Goal: Transaction & Acquisition: Download file/media

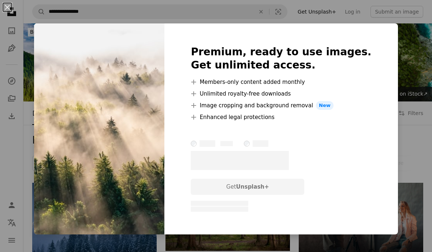
scroll to position [1587, 0]
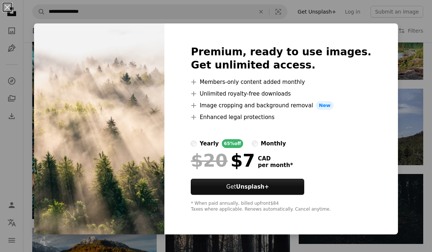
click at [415, 119] on div "An X shape Premium, ready to use images. Get unlimited access. A plus sign Memb…" at bounding box center [216, 126] width 432 height 252
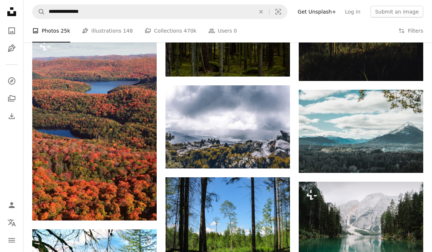
scroll to position [2168, 0]
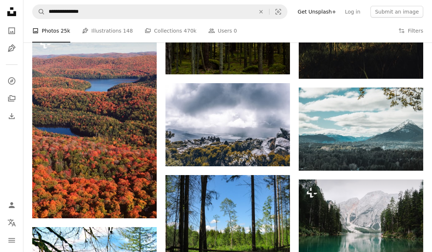
click at [268, 130] on img at bounding box center [228, 124] width 125 height 83
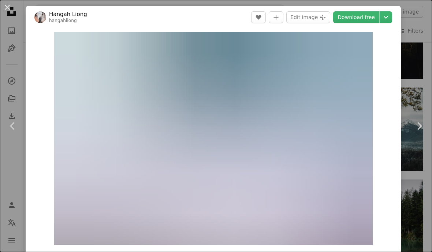
scroll to position [2197, 0]
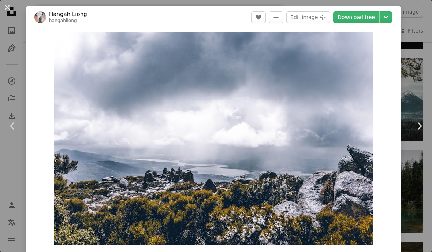
click at [413, 58] on div "An X shape Chevron left Chevron right Hangah Liong hangahliong A heart A plus s…" at bounding box center [216, 126] width 432 height 252
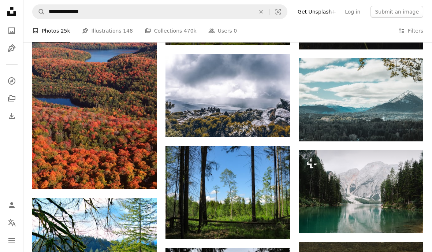
click at [385, 95] on img at bounding box center [361, 99] width 125 height 83
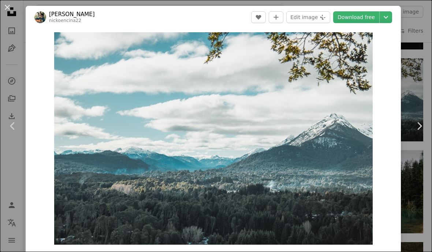
click at [368, 17] on link "Download free" at bounding box center [356, 17] width 46 height 12
click at [5, 7] on button "An X shape" at bounding box center [7, 7] width 9 height 9
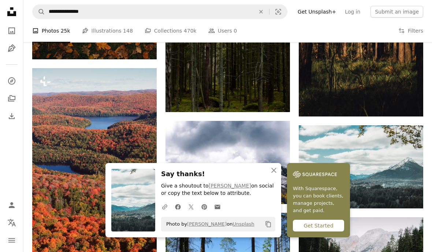
click at [238, 163] on img at bounding box center [228, 162] width 125 height 83
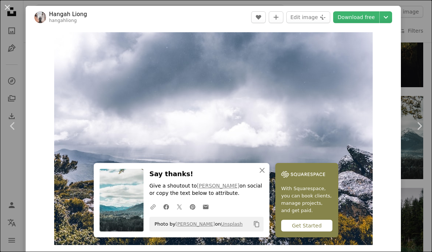
click at [369, 19] on link "Download free" at bounding box center [356, 17] width 46 height 12
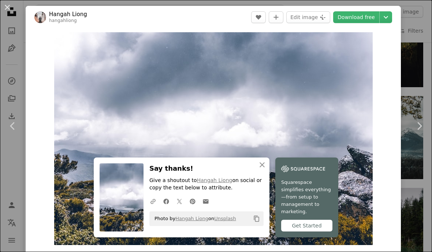
click at [262, 169] on icon "An X shape" at bounding box center [262, 164] width 9 height 9
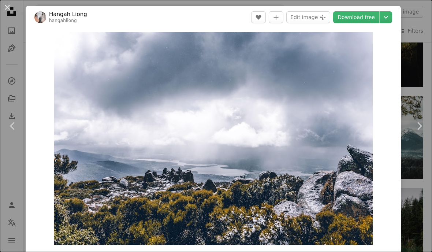
click at [12, 11] on button "An X shape" at bounding box center [7, 7] width 9 height 9
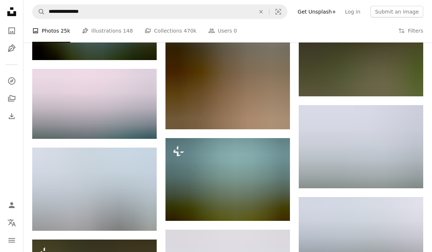
scroll to position [11172, 0]
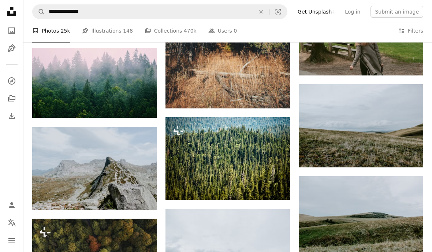
click at [53, 144] on img at bounding box center [94, 168] width 125 height 83
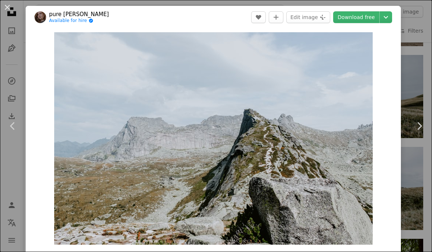
click at [367, 20] on link "Download free" at bounding box center [356, 17] width 46 height 12
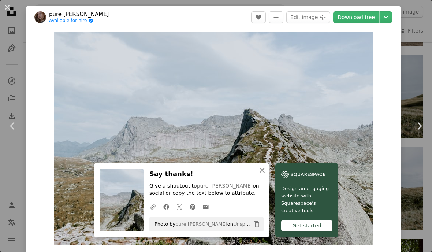
click at [263, 173] on icon "An X shape" at bounding box center [262, 170] width 9 height 9
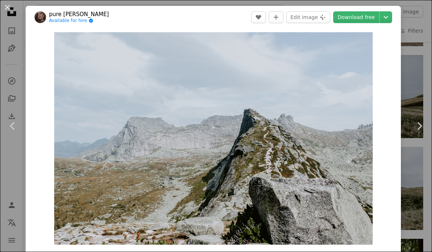
click at [8, 11] on button "An X shape" at bounding box center [7, 7] width 9 height 9
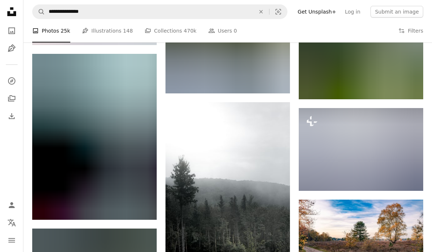
scroll to position [14436, 0]
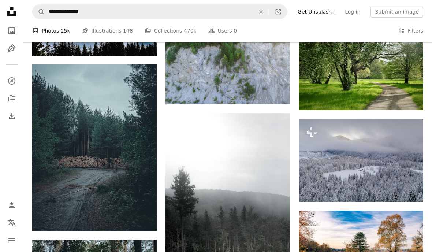
click at [47, 88] on img at bounding box center [94, 147] width 125 height 166
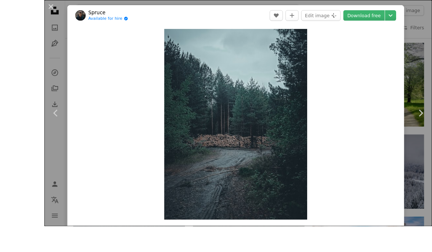
scroll to position [14438, 0]
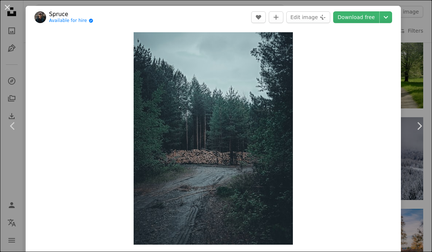
click at [427, 57] on div "An X shape Chevron left Chevron right Spruce Available for hire A checkmark ins…" at bounding box center [216, 126] width 432 height 252
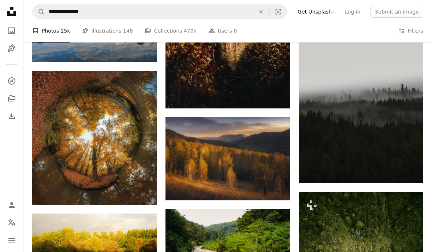
scroll to position [16337, 0]
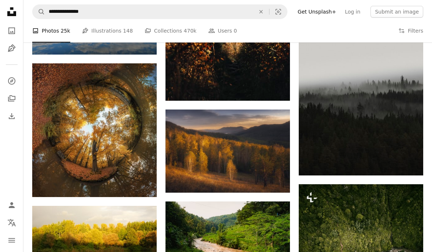
click at [246, 158] on img at bounding box center [228, 151] width 125 height 83
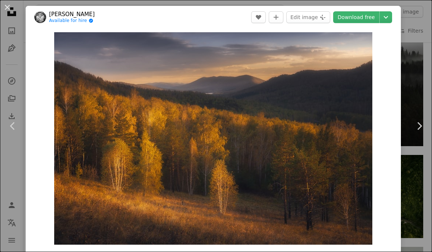
click at [418, 37] on div "An X shape Chevron left Chevron right [PERSON_NAME] Available for hire A checkm…" at bounding box center [216, 126] width 432 height 252
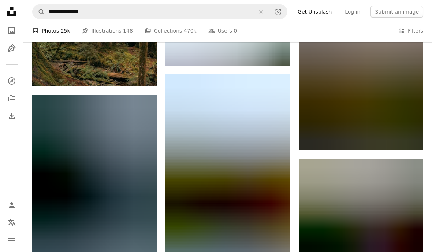
scroll to position [16707, 0]
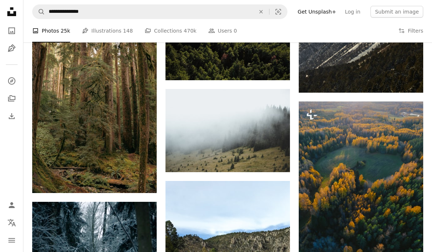
click at [264, 137] on img at bounding box center [228, 130] width 125 height 83
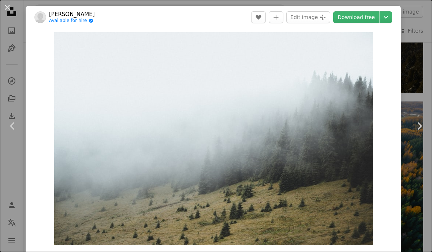
click at [417, 91] on link "Chevron right" at bounding box center [420, 126] width 26 height 70
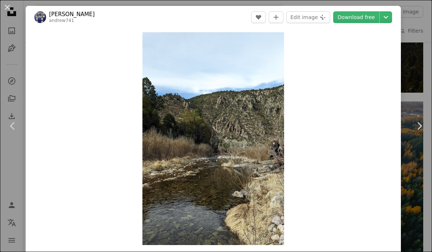
click at [360, 20] on link "Download free" at bounding box center [356, 17] width 46 height 12
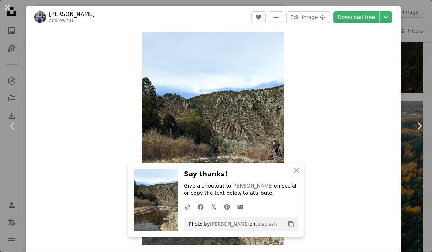
click at [299, 173] on icon "An X shape" at bounding box center [296, 170] width 9 height 9
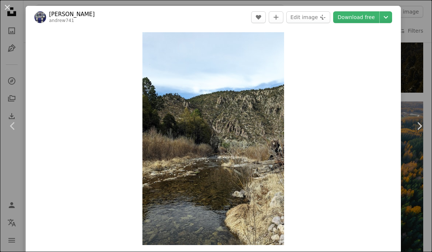
click at [12, 12] on button "An X shape" at bounding box center [7, 7] width 9 height 9
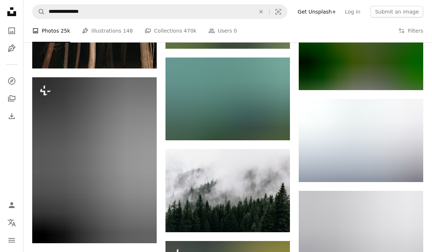
scroll to position [18914, 0]
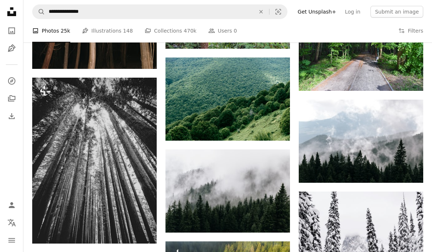
click at [278, 217] on icon "Arrow pointing down" at bounding box center [276, 219] width 6 height 9
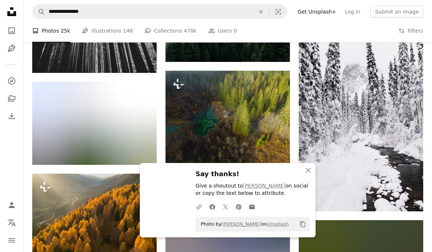
scroll to position [19089, 0]
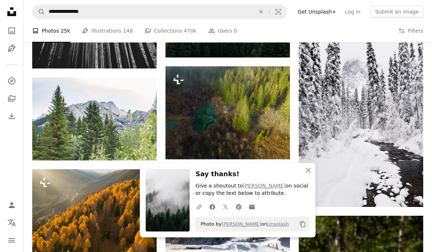
click at [145, 144] on link "Arrow pointing down" at bounding box center [142, 147] width 15 height 12
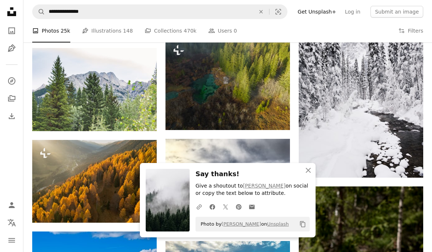
click at [311, 171] on icon "An X shape" at bounding box center [308, 170] width 9 height 9
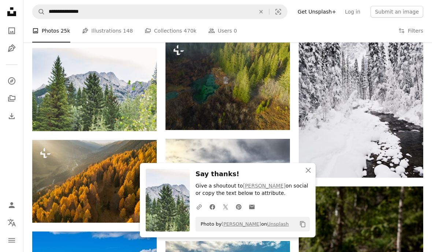
click at [308, 171] on icon "button" at bounding box center [308, 170] width 5 height 5
click at [308, 174] on icon "An X shape" at bounding box center [308, 170] width 9 height 9
click at [310, 174] on icon "An X shape" at bounding box center [308, 170] width 9 height 9
click at [309, 175] on icon "An X shape" at bounding box center [308, 170] width 9 height 9
click at [307, 174] on icon "An X shape" at bounding box center [308, 170] width 9 height 9
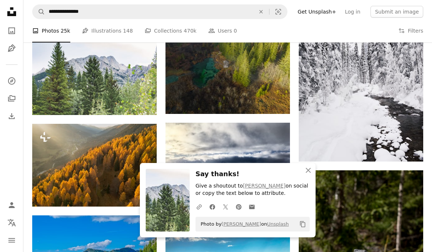
scroll to position [19174, 0]
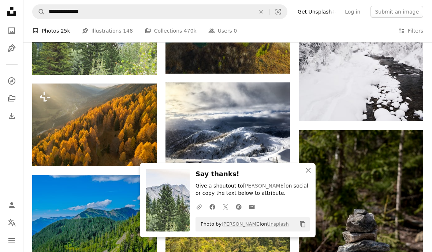
click at [273, 148] on img at bounding box center [228, 128] width 125 height 93
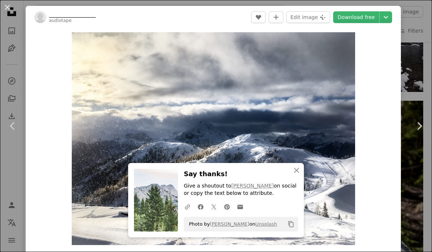
click at [297, 173] on icon "An X shape" at bounding box center [296, 170] width 9 height 9
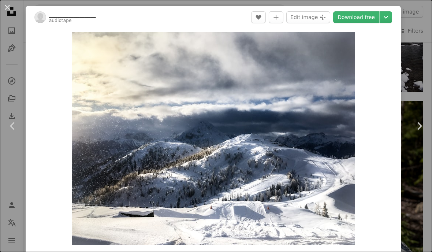
click at [367, 20] on link "Download free" at bounding box center [356, 17] width 46 height 12
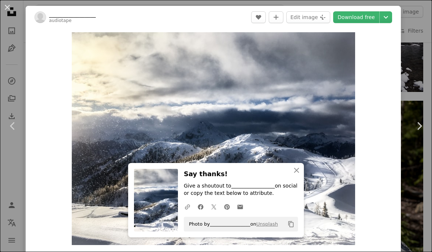
click at [5, 11] on button "An X shape" at bounding box center [7, 7] width 9 height 9
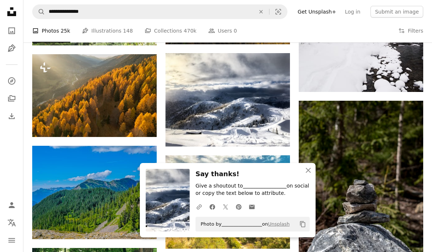
scroll to position [19219, 0]
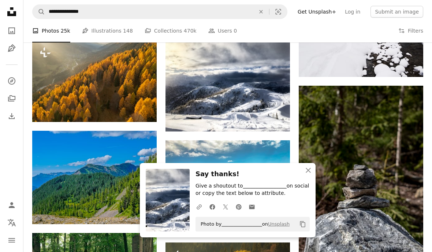
click at [311, 175] on icon "An X shape" at bounding box center [308, 170] width 9 height 9
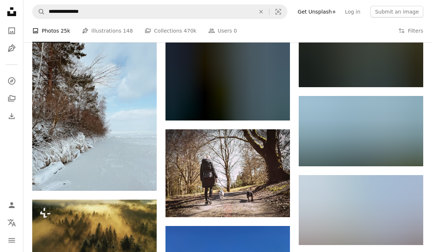
scroll to position [19497, 0]
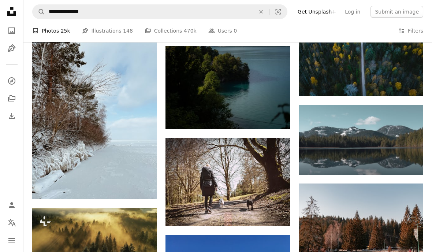
click at [409, 158] on icon "Arrow pointing down" at bounding box center [409, 161] width 6 height 9
